Goal: Transaction & Acquisition: Book appointment/travel/reservation

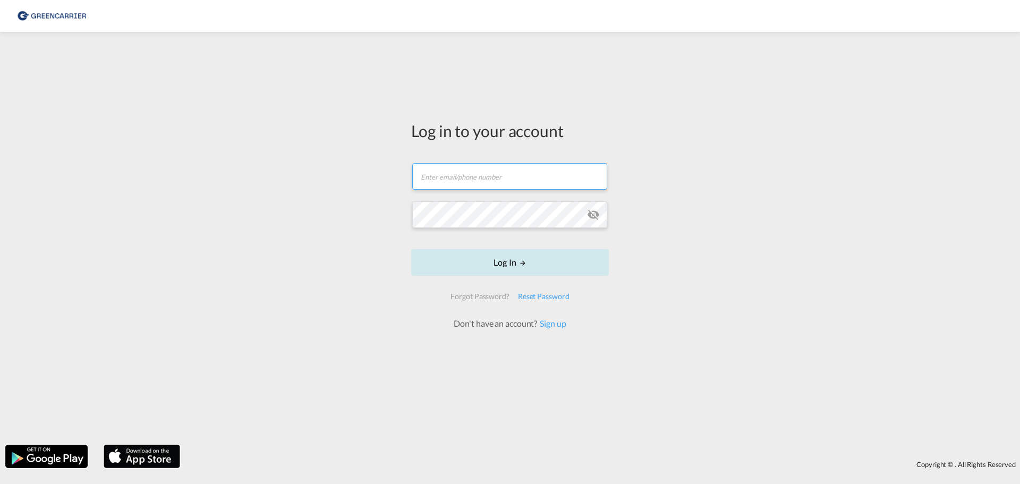
type input "[EMAIL_ADDRESS][DOMAIN_NAME]"
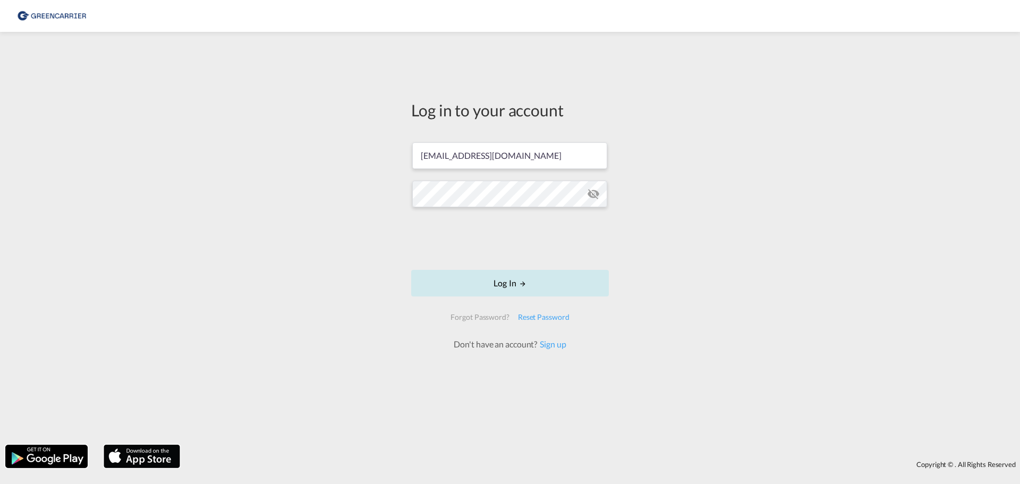
click at [502, 278] on button "Log In" at bounding box center [510, 283] width 198 height 27
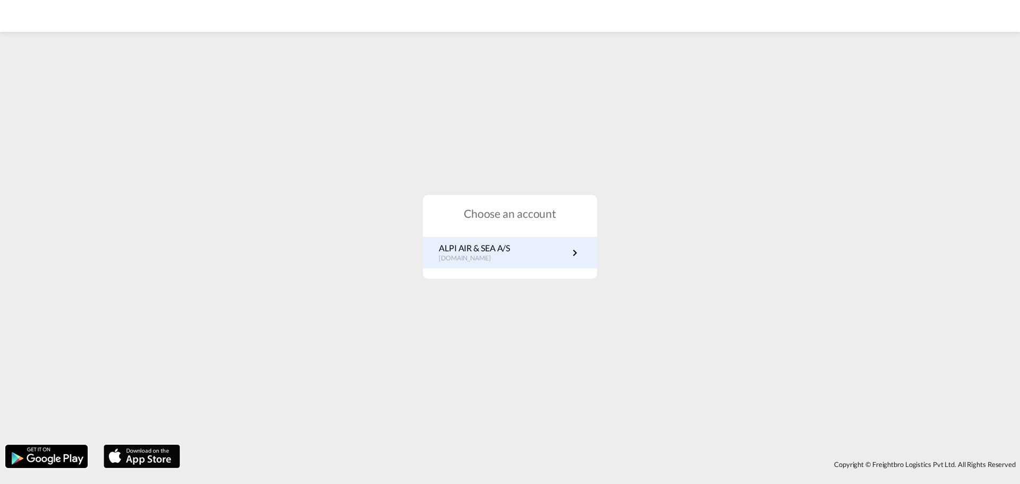
click at [575, 252] on md-icon "icon-chevron-right" at bounding box center [574, 252] width 13 height 13
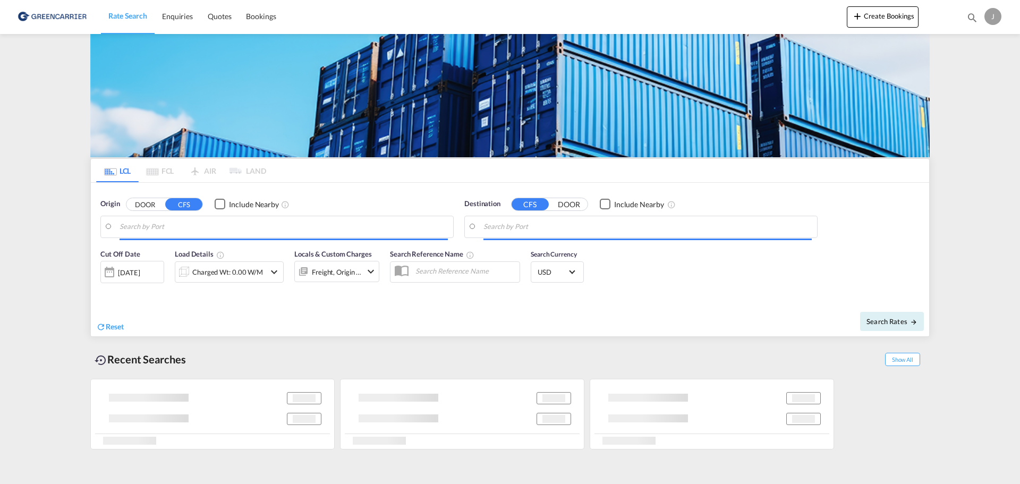
type input "[GEOGRAPHIC_DATA], [GEOGRAPHIC_DATA]"
type input "[GEOGRAPHIC_DATA], SH, CNSHA"
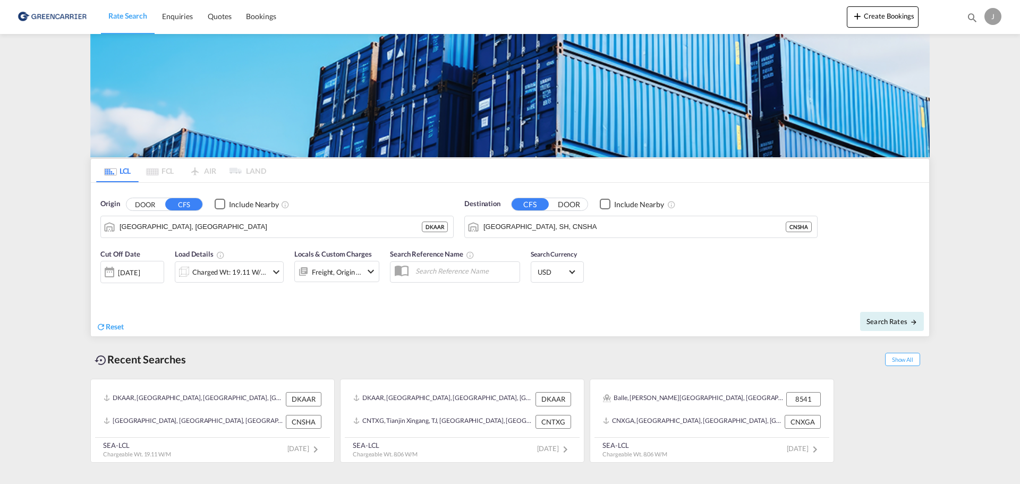
click at [271, 268] on md-icon "icon-chevron-down" at bounding box center [276, 272] width 13 height 13
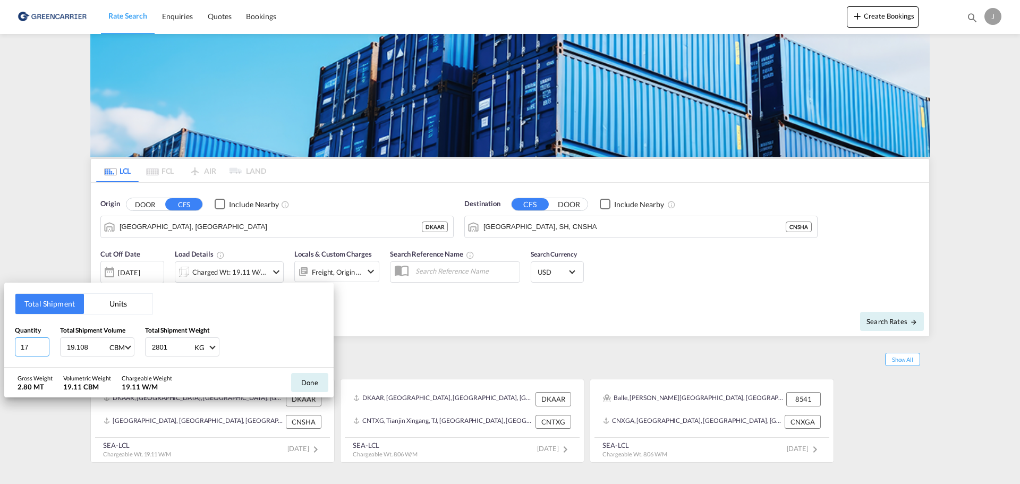
click at [30, 346] on input "17" at bounding box center [32, 346] width 35 height 19
type input "1"
type input "4"
type input "1.107"
type input "140"
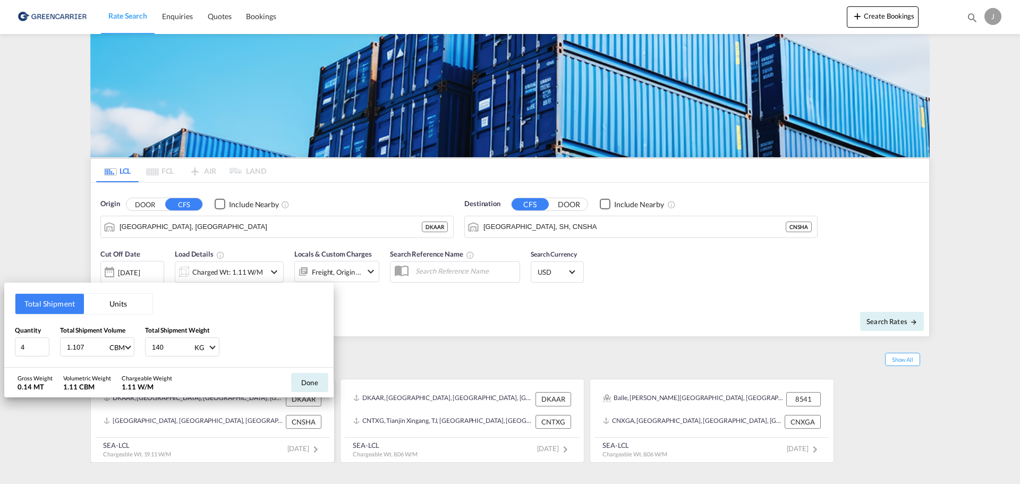
click at [303, 382] on button "Done" at bounding box center [309, 382] width 37 height 19
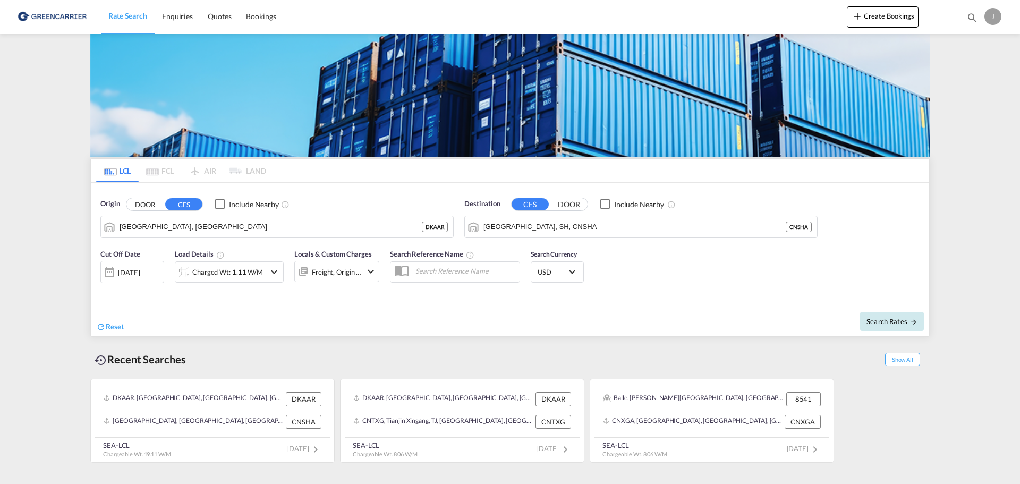
click at [888, 318] on span "Search Rates" at bounding box center [891, 321] width 51 height 8
type input "DKAAR to CNSHA / [DATE]"
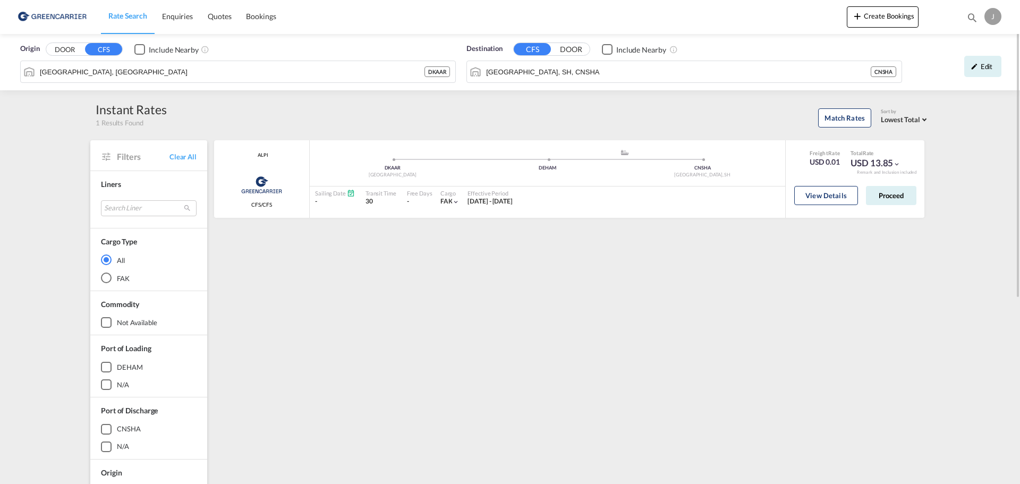
click at [73, 48] on button "DOOR" at bounding box center [64, 50] width 37 height 12
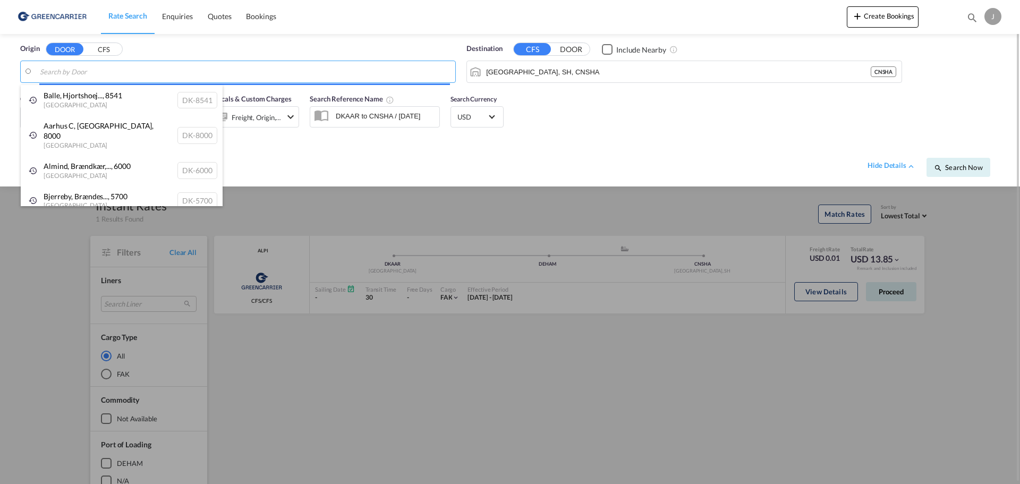
click at [112, 73] on body "Rate Search Enquiries Quotes Bookings Rate Search Enquiries" at bounding box center [510, 242] width 1020 height 484
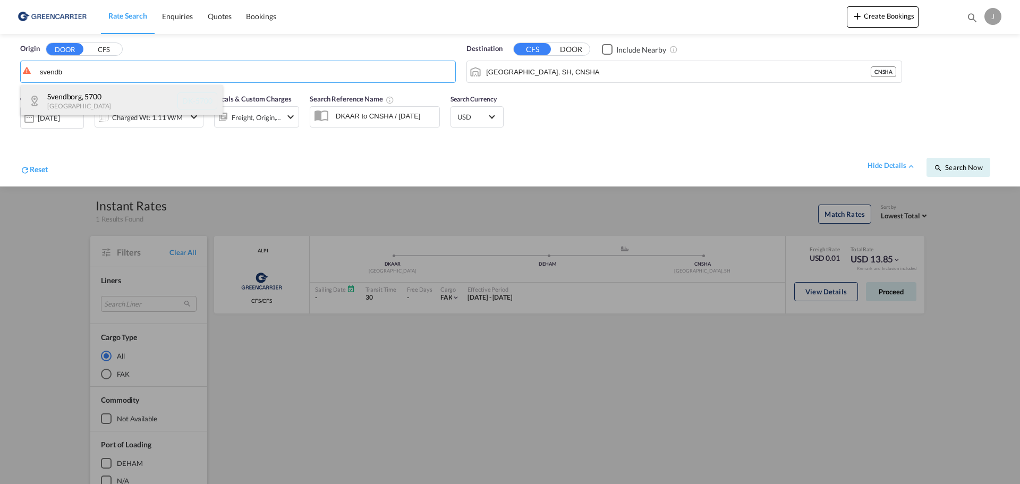
click at [75, 97] on div "[GEOGRAPHIC_DATA] , 5700 [GEOGRAPHIC_DATA] [GEOGRAPHIC_DATA]-5700" at bounding box center [122, 101] width 202 height 32
type input "DK-5700, [GEOGRAPHIC_DATA]"
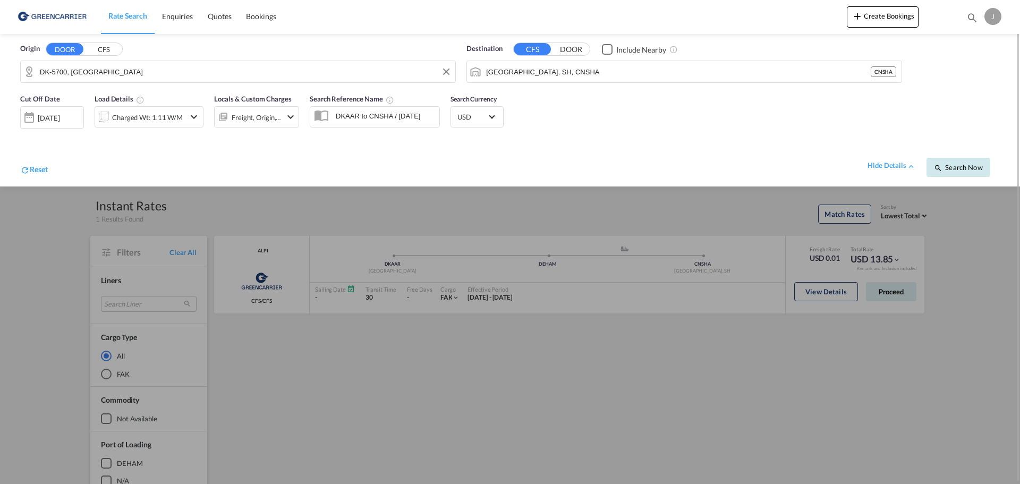
click at [961, 164] on span "Search Now" at bounding box center [958, 167] width 48 height 8
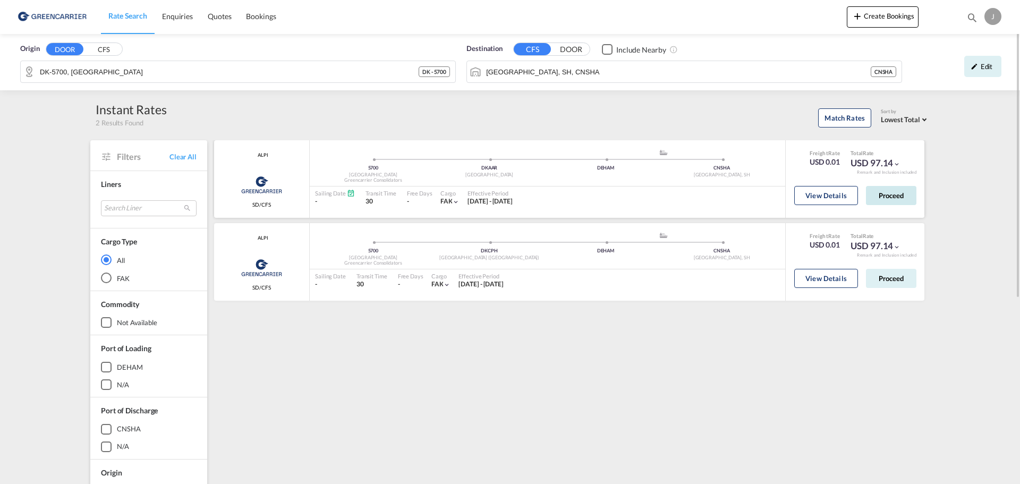
click at [904, 194] on button "Proceed" at bounding box center [891, 195] width 50 height 19
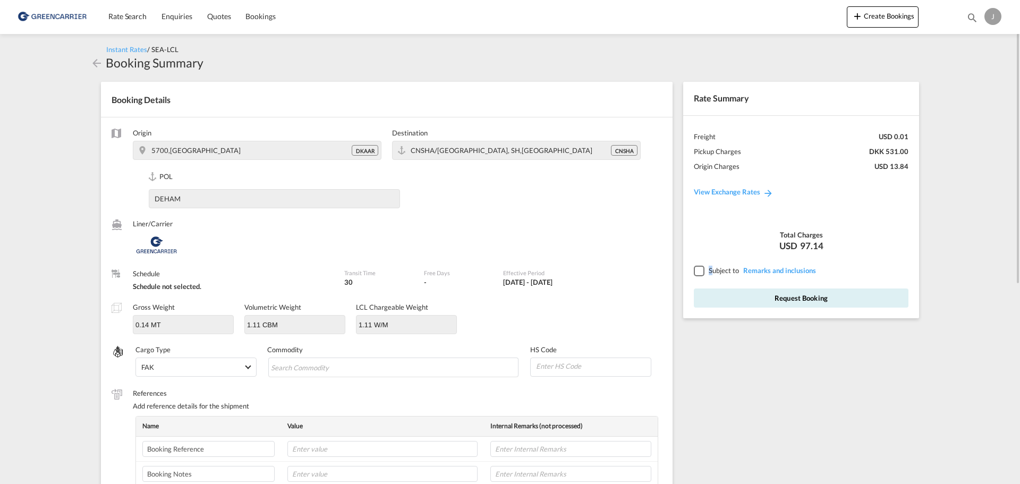
click at [710, 270] on span "Subject to" at bounding box center [723, 270] width 30 height 8
click at [701, 271] on div at bounding box center [699, 271] width 10 height 10
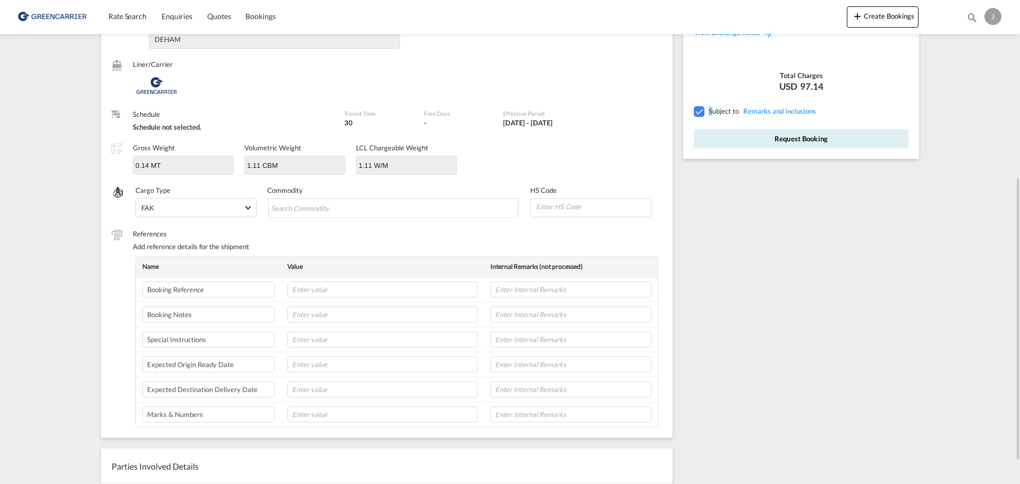
scroll to position [212, 0]
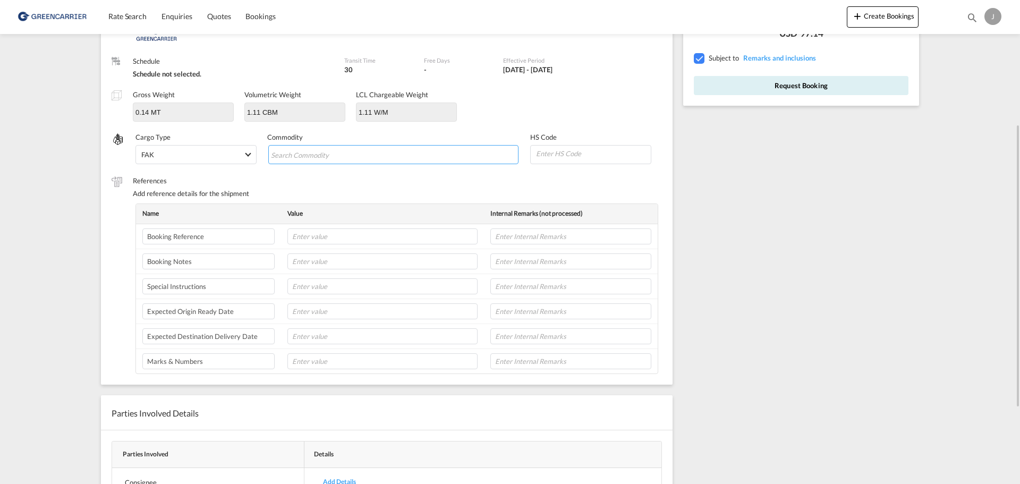
click at [361, 153] on input "Chips input." at bounding box center [319, 155] width 97 height 17
type input "fine filter quantity: 1 shipset"
click at [329, 362] on input "text" at bounding box center [382, 361] width 190 height 16
click at [315, 357] on input "text" at bounding box center [382, 361] width 190 height 16
paste input "CONTRACT NO.NTS0311552-082A"
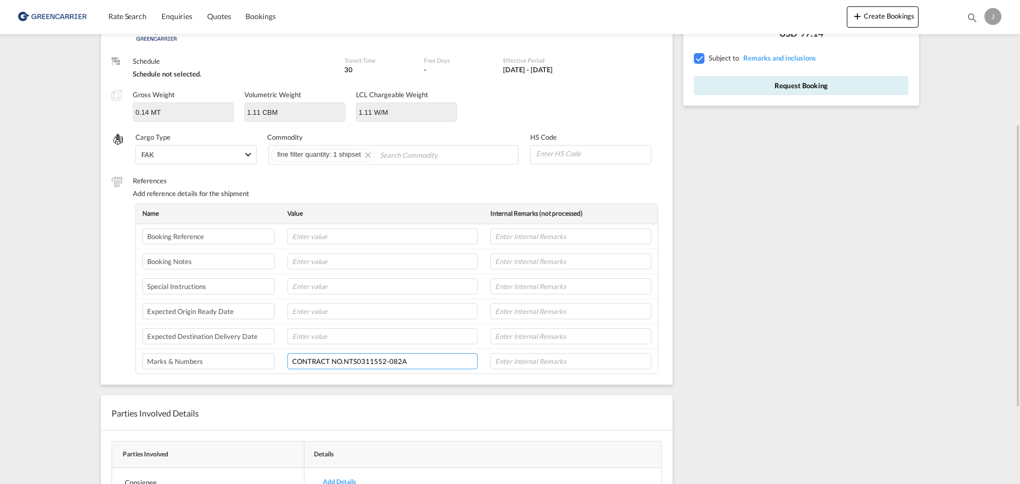
click at [415, 365] on input "CONTRACT NO.NTS0311552-082A" at bounding box center [382, 361] width 190 height 16
paste input "HULL NO.0311552"
drag, startPoint x: 469, startPoint y: 357, endPoint x: 475, endPoint y: 361, distance: 7.2
click at [473, 359] on input "CONTRACT NO.NTS0311552-082A, HULL NO.0311552," at bounding box center [382, 361] width 190 height 16
paste input "NEW TIMES SHIPBUILDING/[GEOGRAPHIC_DATA]"
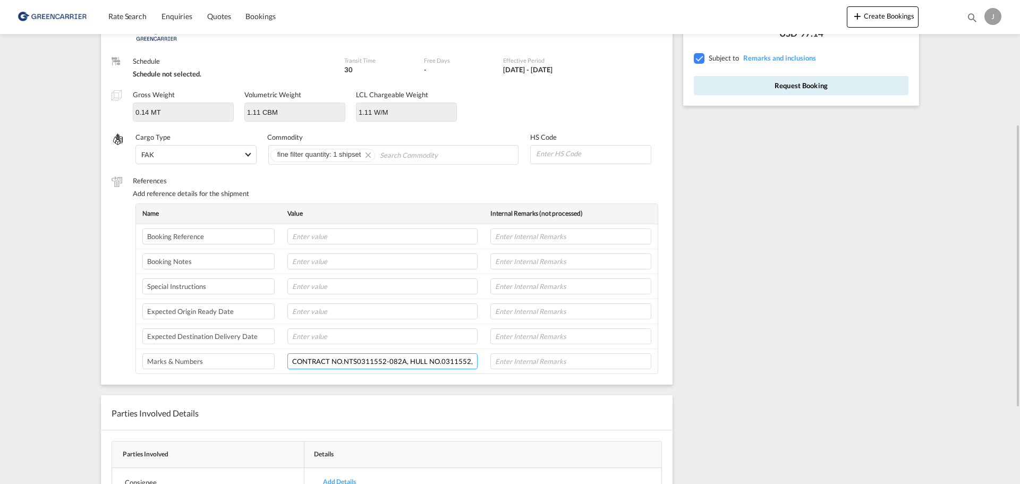
scroll to position [0, 106]
type input "CONTRACT NO.NTS0311552-082A, HULL NO.0311552, NEW TIMES SHIPBUILDING/[GEOGRAPHI…"
click at [326, 236] on input "text" at bounding box center [382, 236] width 190 height 16
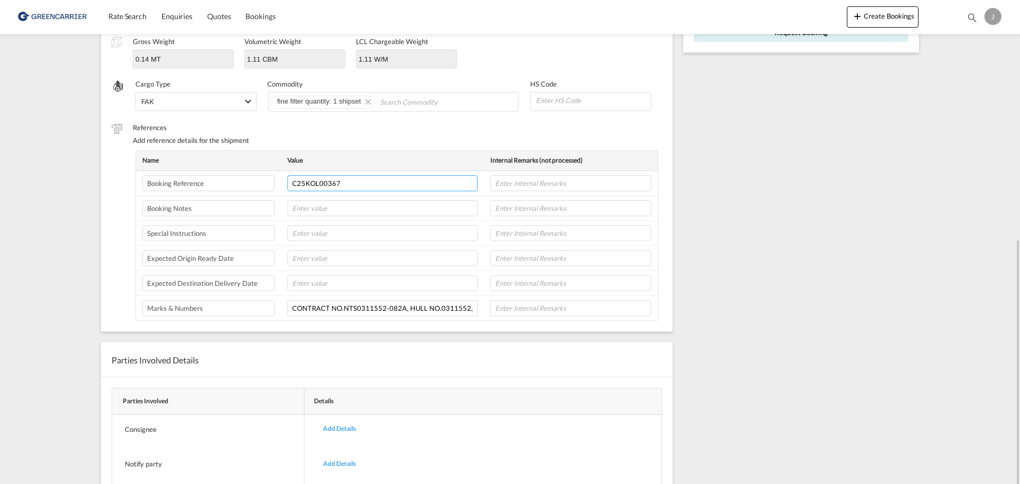
scroll to position [319, 0]
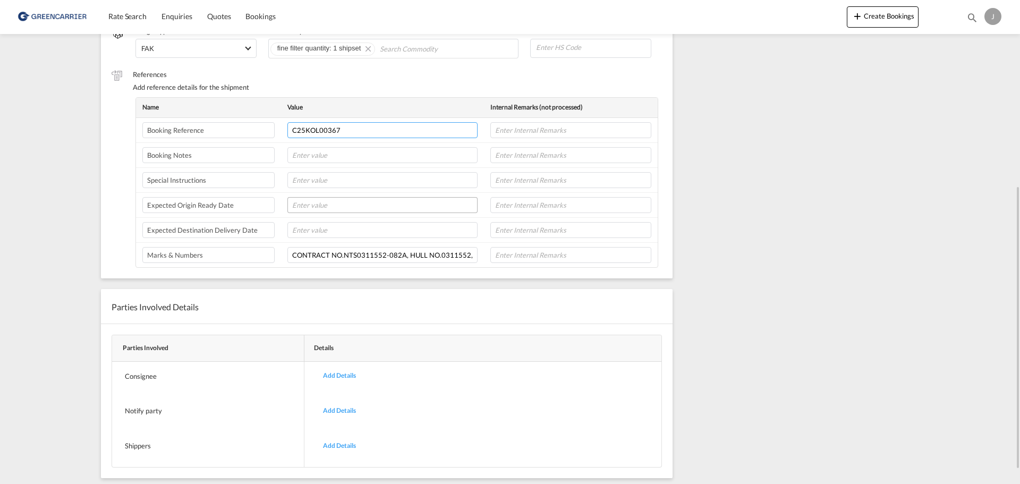
type input "C25KOL00367"
click at [313, 206] on input "text" at bounding box center [382, 205] width 190 height 16
type input "02092025"
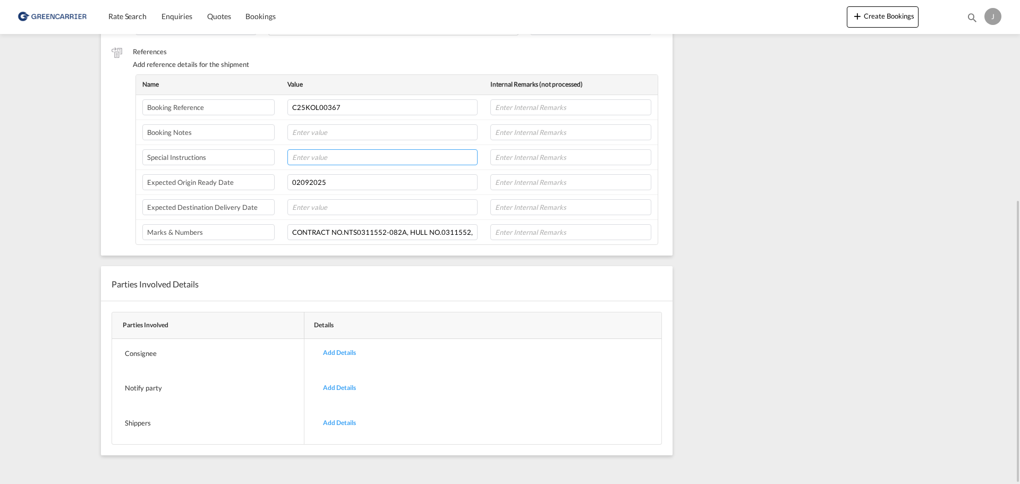
click at [321, 155] on input "text" at bounding box center [382, 157] width 190 height 16
paste input "490072338"
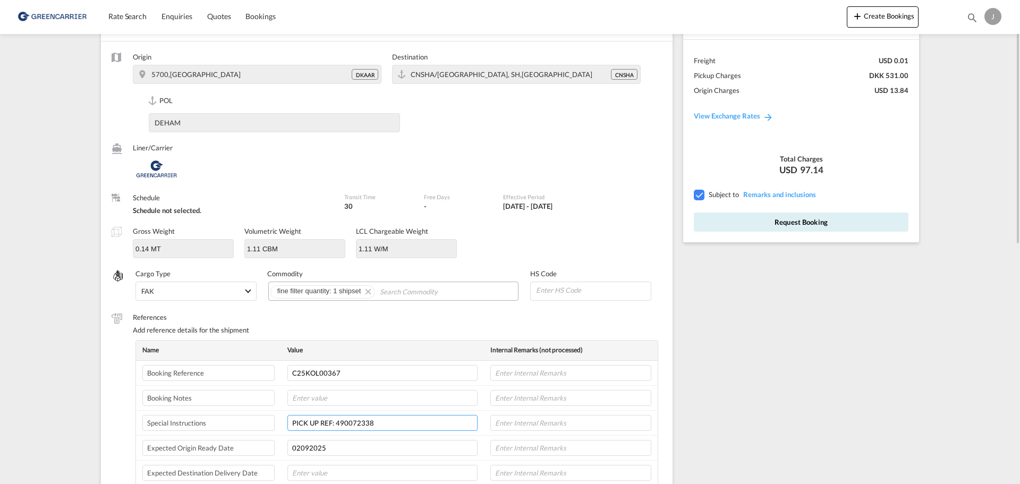
scroll to position [0, 0]
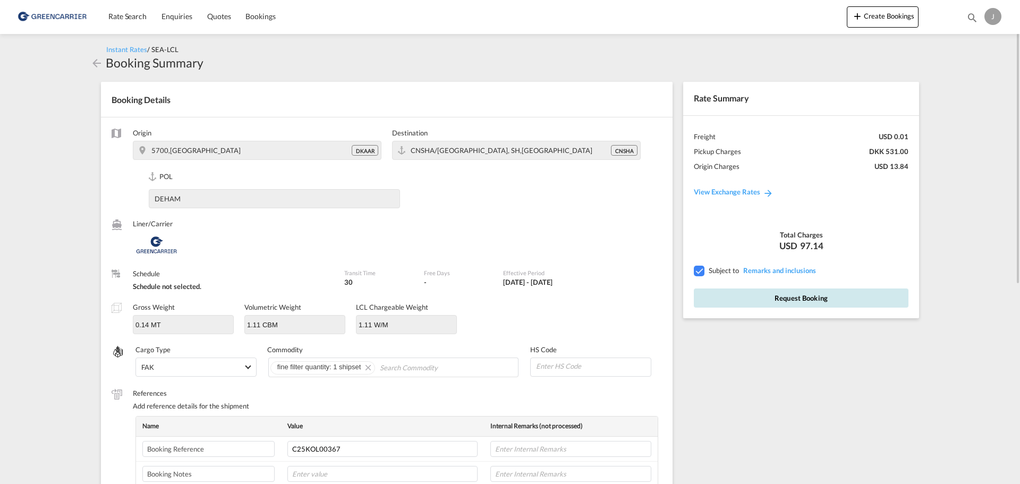
type input "PICK UP REF: 490072338"
click at [803, 298] on button "Request Booking" at bounding box center [801, 297] width 215 height 19
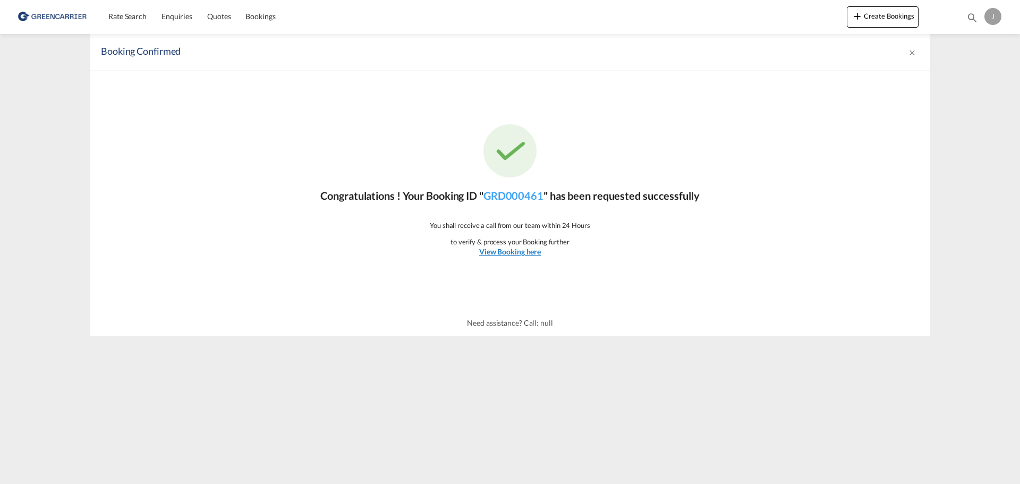
click at [516, 252] on u "View Booking here" at bounding box center [510, 251] width 62 height 9
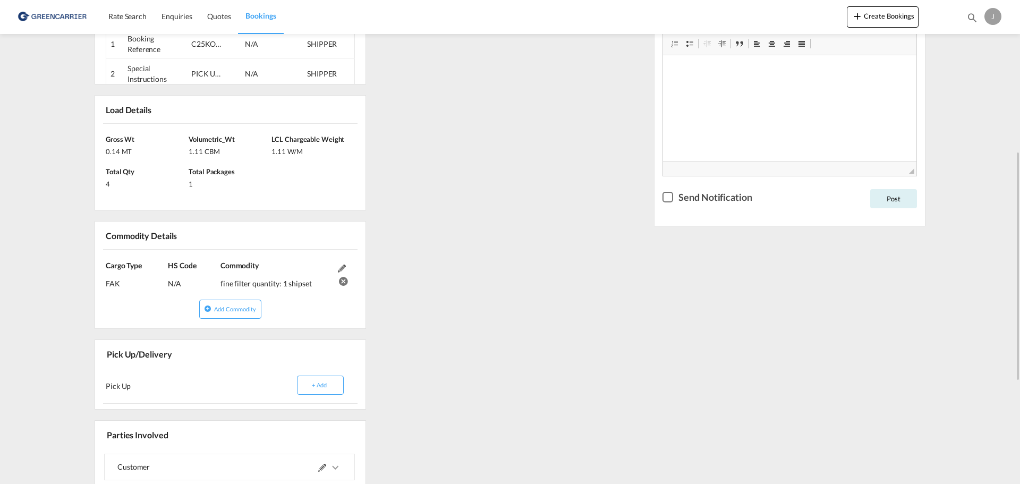
scroll to position [372, 0]
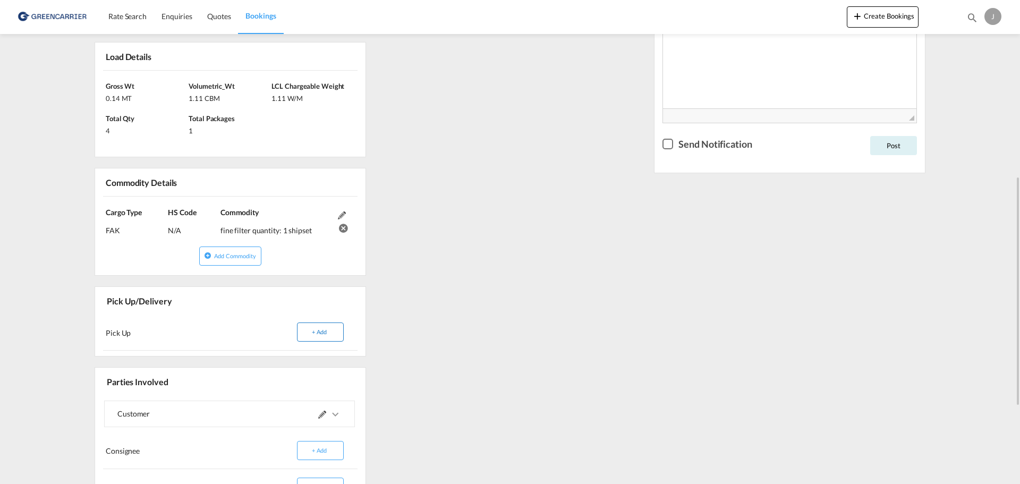
click at [323, 330] on button "+ Add" at bounding box center [320, 331] width 47 height 19
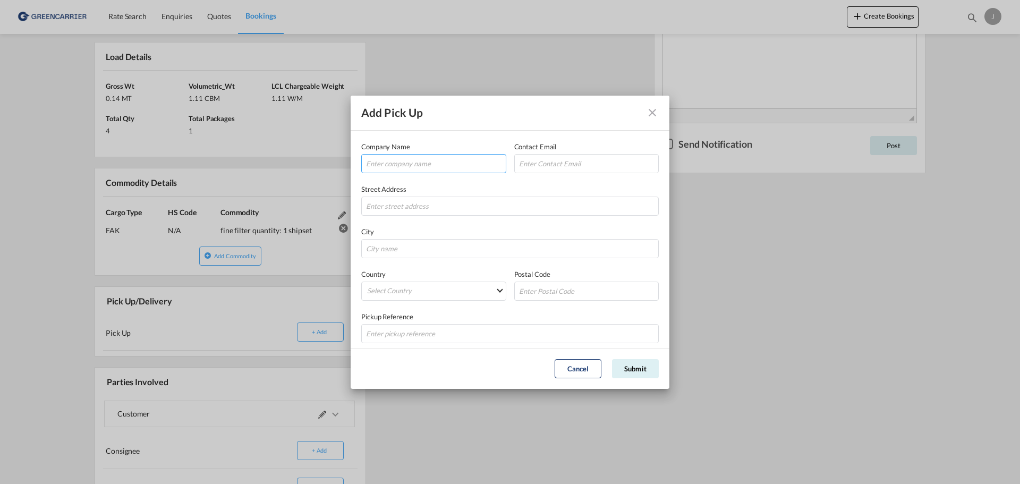
click at [436, 165] on input "Company NameContact EmailStreet ..." at bounding box center [433, 163] width 145 height 19
type input "[PERSON_NAME]"
click at [595, 170] on input "Company NameContact EmailStreet ..." at bounding box center [586, 163] width 145 height 19
type input "[PERSON_NAME]"
type input "LØVHOLMEN 13"
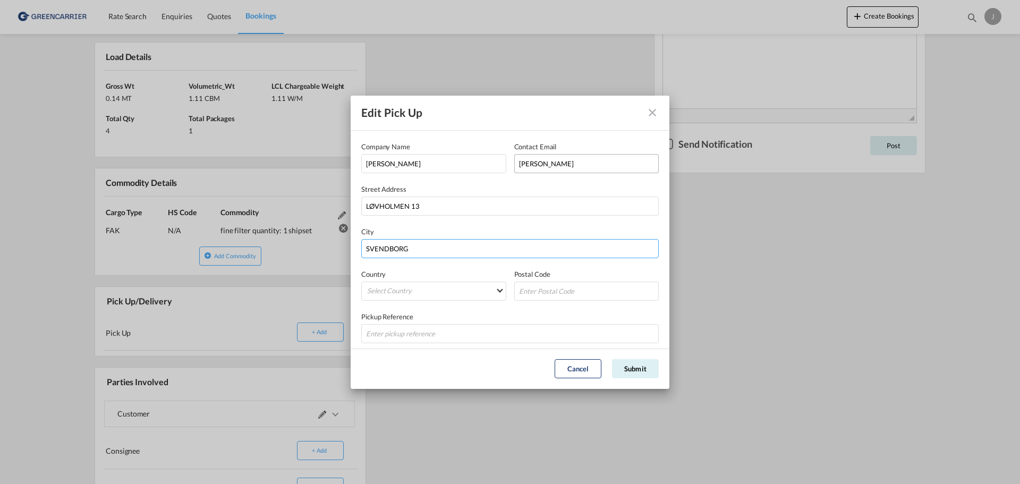
type input "SVENDBORG"
type input "5700"
paste input "490072338"
type input "490072338"
click at [636, 369] on button "Submit" at bounding box center [635, 368] width 47 height 19
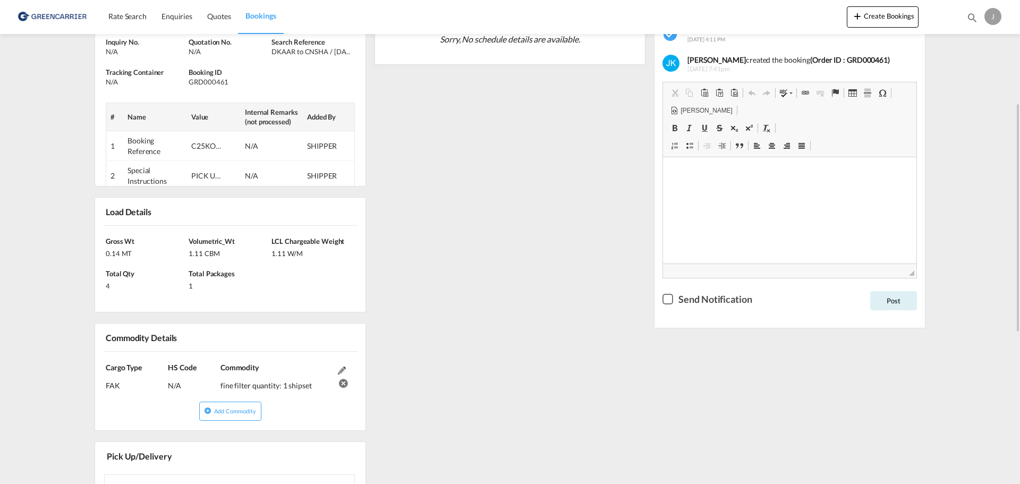
scroll to position [57, 0]
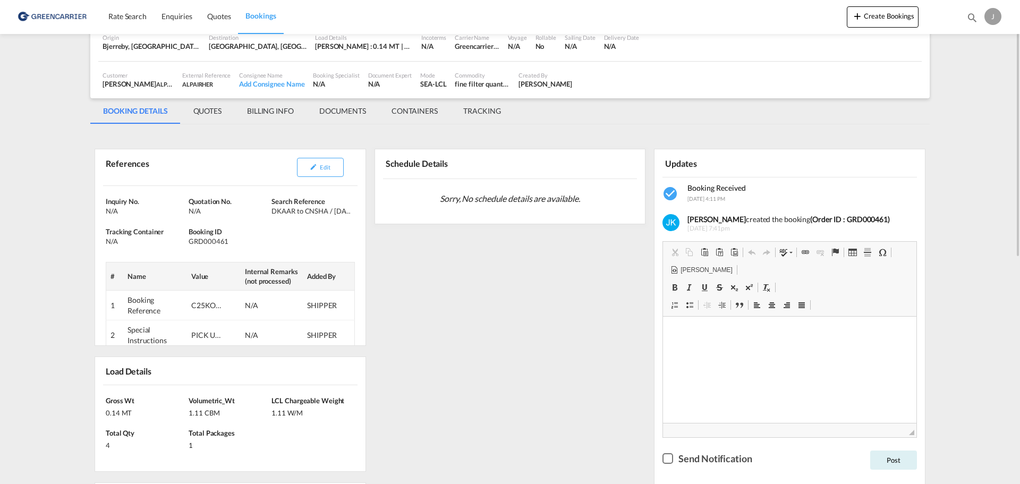
click at [666, 457] on div "Checkbox No Ink" at bounding box center [667, 458] width 11 height 11
click at [902, 457] on button "Post" at bounding box center [893, 459] width 47 height 19
